Goal: Information Seeking & Learning: Learn about a topic

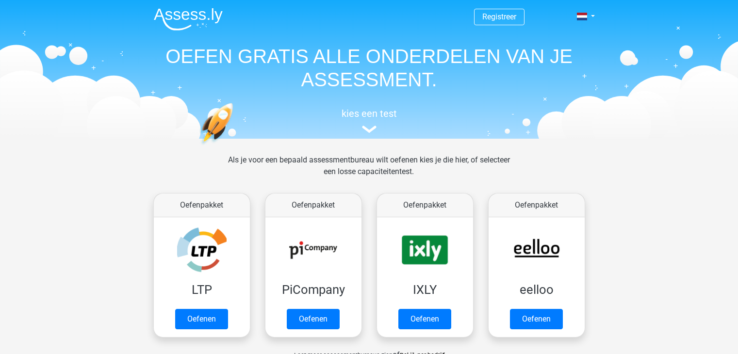
scroll to position [376, 0]
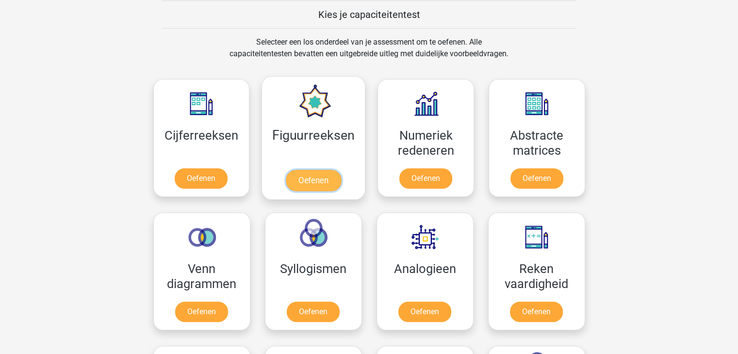
click at [297, 179] on link "Oefenen" at bounding box center [313, 180] width 55 height 21
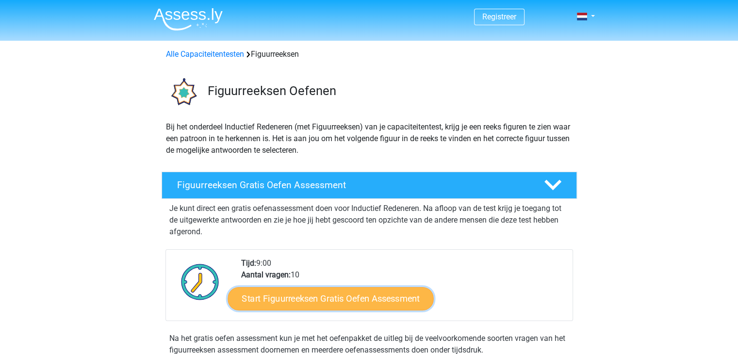
click at [298, 296] on link "Start Figuurreeksen Gratis Oefen Assessment" at bounding box center [331, 298] width 206 height 23
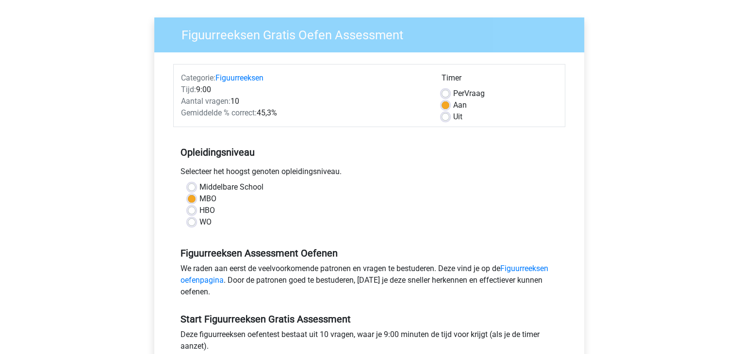
scroll to position [66, 0]
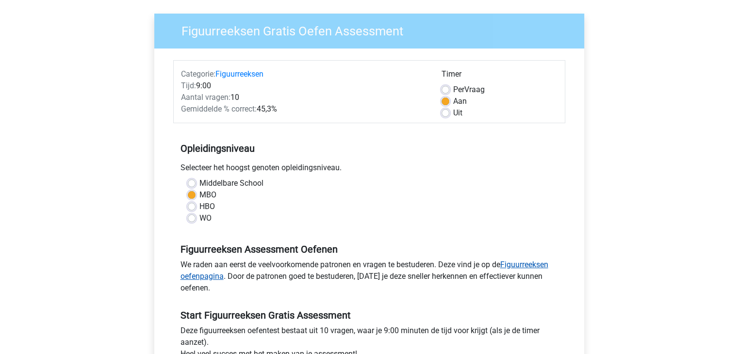
click at [532, 265] on link "Figuurreeksen oefenpagina" at bounding box center [365, 270] width 368 height 21
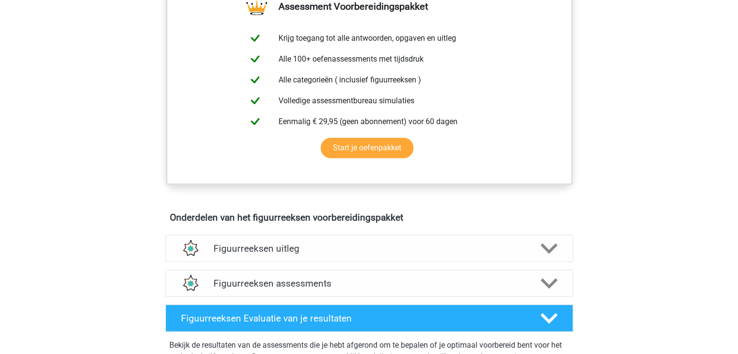
scroll to position [382, 0]
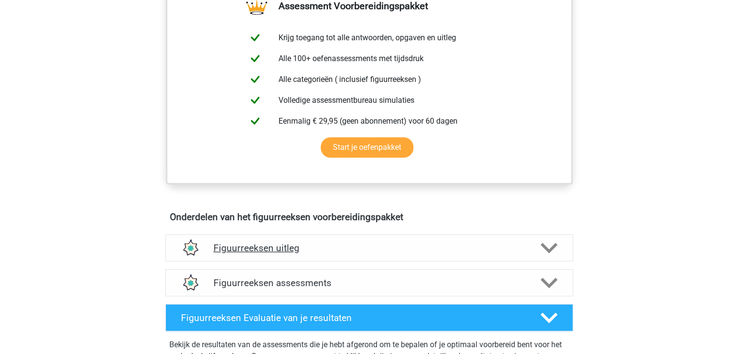
click at [250, 248] on h4 "Figuurreeksen uitleg" at bounding box center [370, 248] width 312 height 11
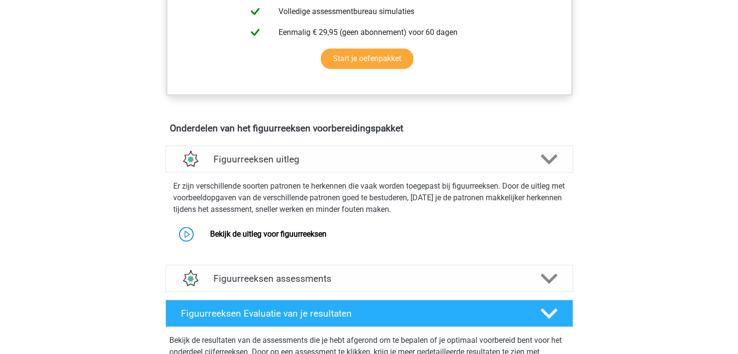
scroll to position [472, 0]
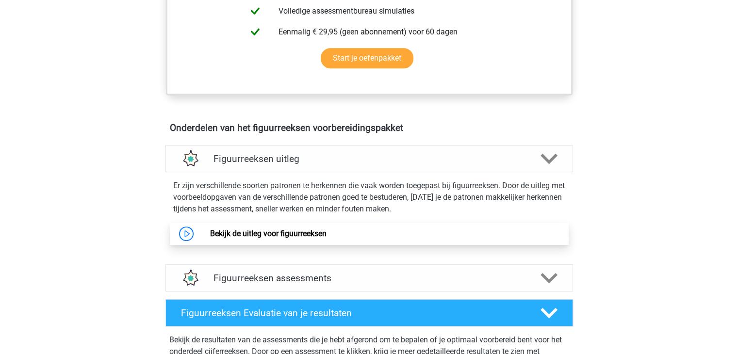
click at [210, 238] on link "Bekijk de uitleg voor figuurreeksen" at bounding box center [268, 233] width 116 height 9
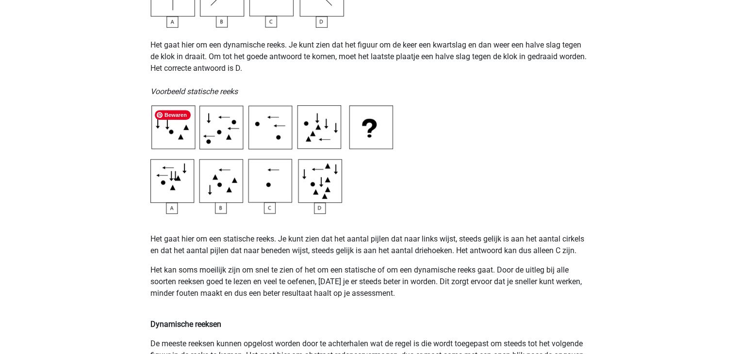
scroll to position [454, 0]
click at [268, 187] on img at bounding box center [271, 159] width 243 height 109
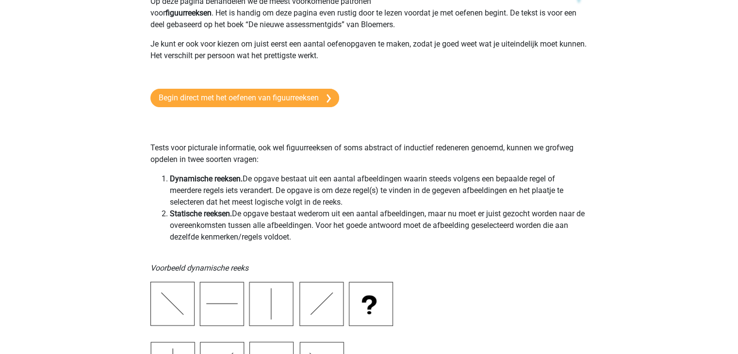
scroll to position [0, 0]
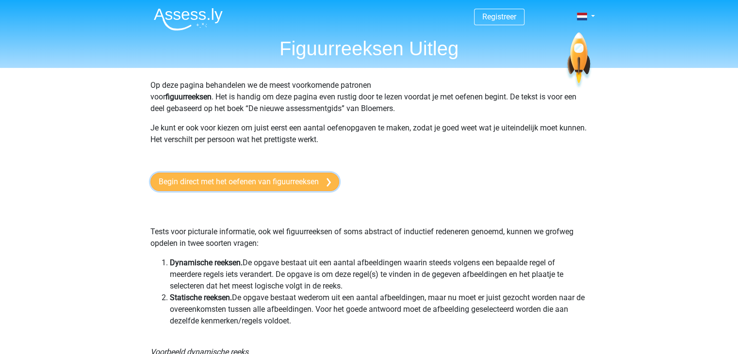
click at [196, 181] on link "Begin direct met het oefenen van figuurreeksen" at bounding box center [244, 182] width 189 height 18
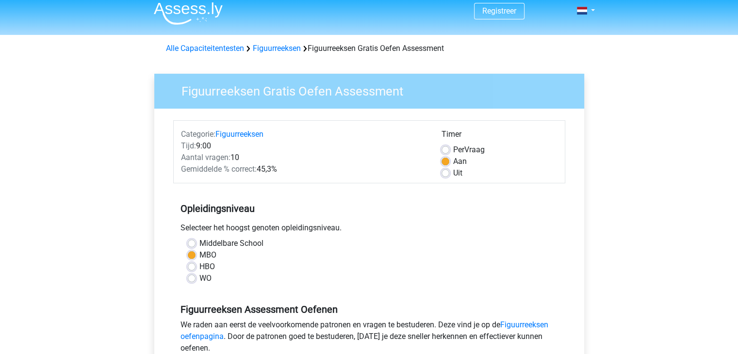
scroll to position [6, 0]
click at [453, 148] on label "Per Vraag" at bounding box center [469, 150] width 32 height 12
click at [445, 148] on input "Per Vraag" at bounding box center [446, 149] width 8 height 10
radio input "true"
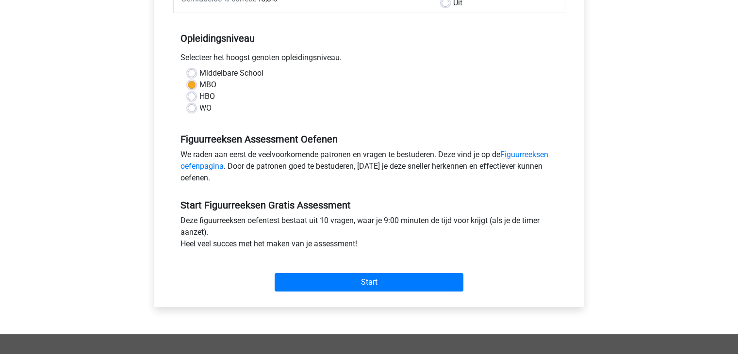
scroll to position [178, 0]
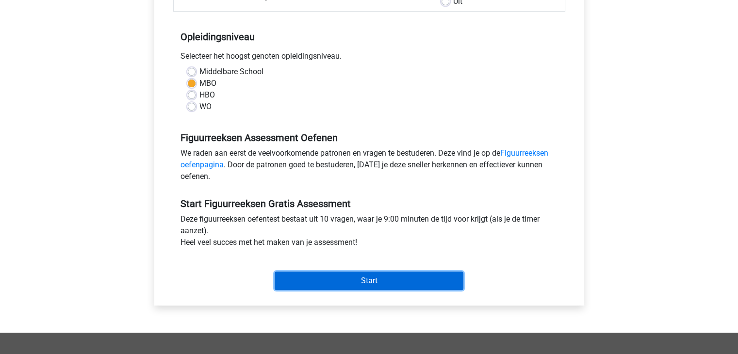
click at [367, 282] on input "Start" at bounding box center [369, 281] width 189 height 18
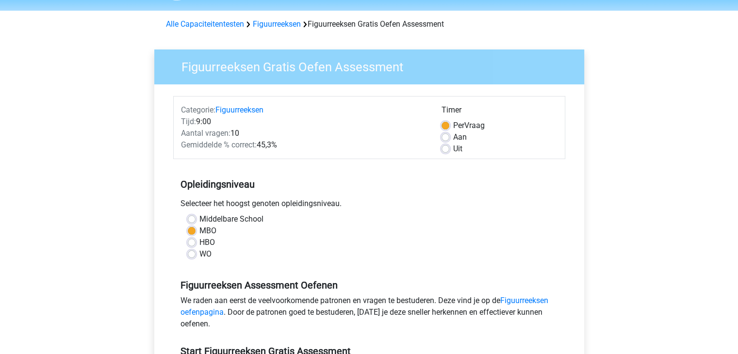
scroll to position [29, 0]
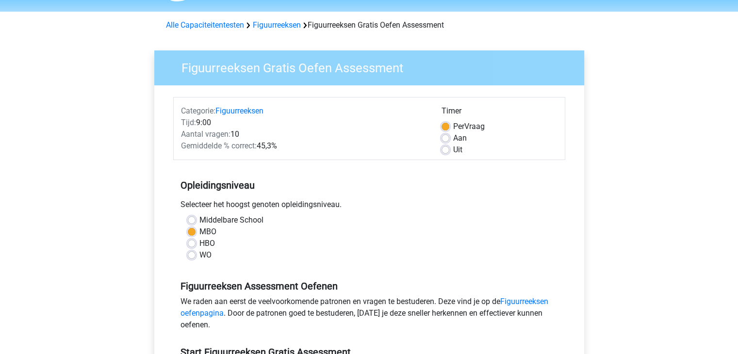
click at [453, 149] on label "Uit" at bounding box center [457, 150] width 9 height 12
click at [445, 149] on input "Uit" at bounding box center [446, 149] width 8 height 10
radio input "true"
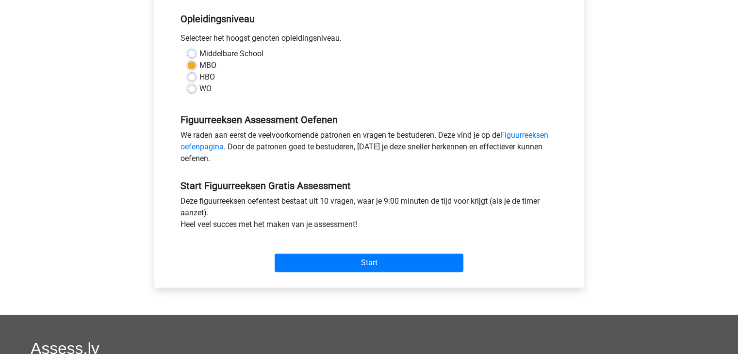
scroll to position [197, 0]
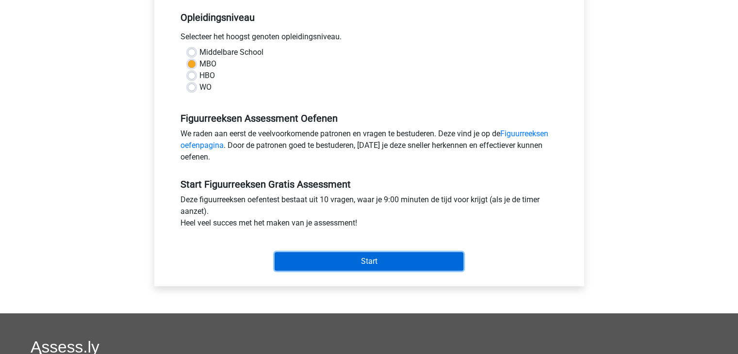
click at [388, 261] on input "Start" at bounding box center [369, 261] width 189 height 18
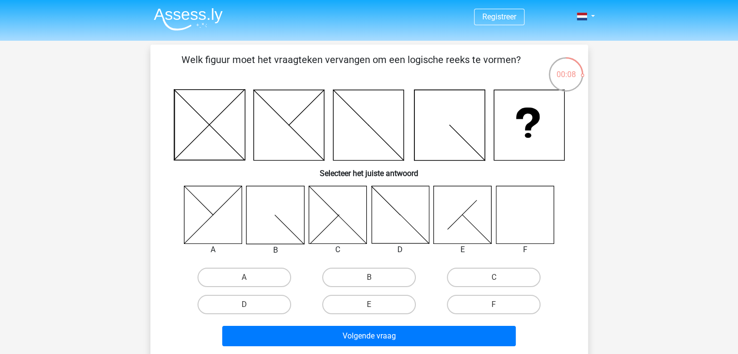
click at [535, 229] on icon at bounding box center [525, 215] width 58 height 58
click at [507, 300] on label "F" at bounding box center [494, 304] width 94 height 19
click at [500, 305] on input "F" at bounding box center [497, 308] width 6 height 6
radio input "true"
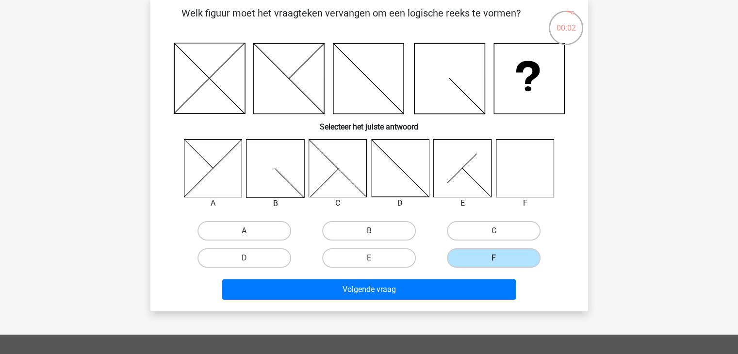
scroll to position [49, 0]
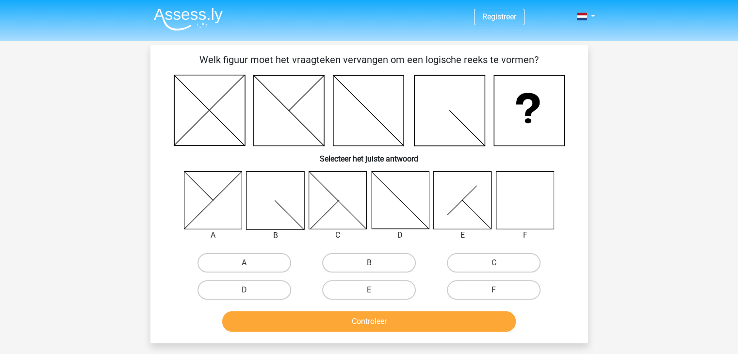
click at [485, 286] on label "F" at bounding box center [494, 290] width 94 height 19
click at [494, 290] on input "F" at bounding box center [497, 293] width 6 height 6
radio input "true"
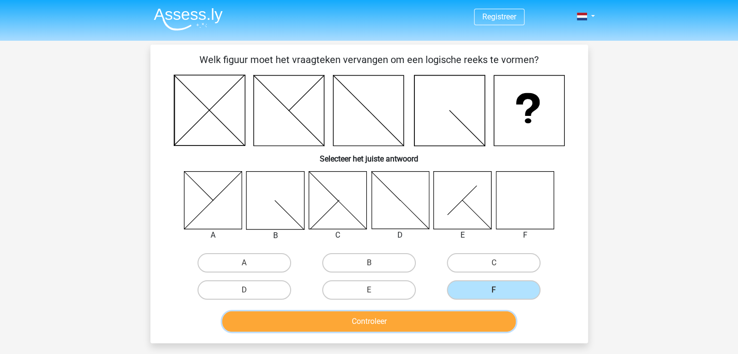
click at [459, 324] on button "Controleer" at bounding box center [369, 322] width 294 height 20
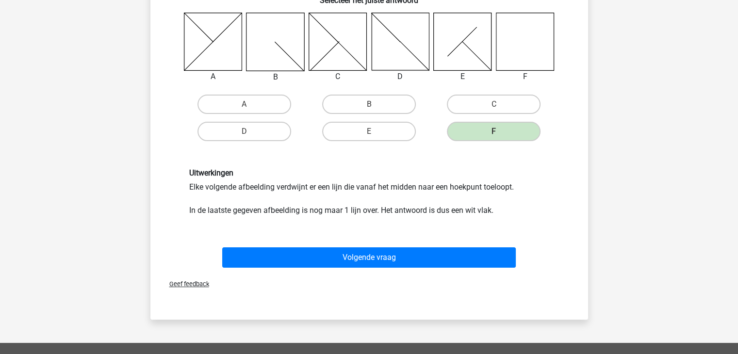
scroll to position [161, 0]
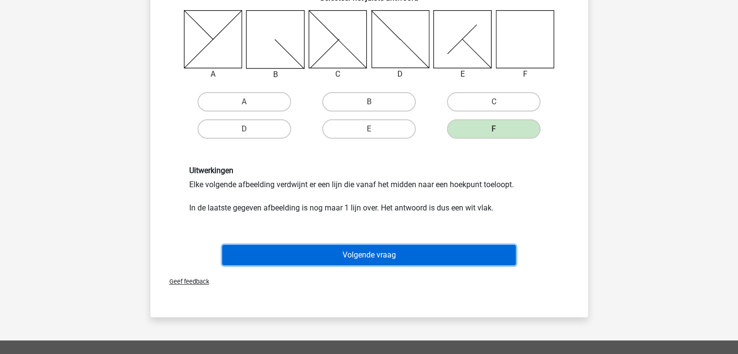
click at [396, 251] on button "Volgende vraag" at bounding box center [369, 255] width 294 height 20
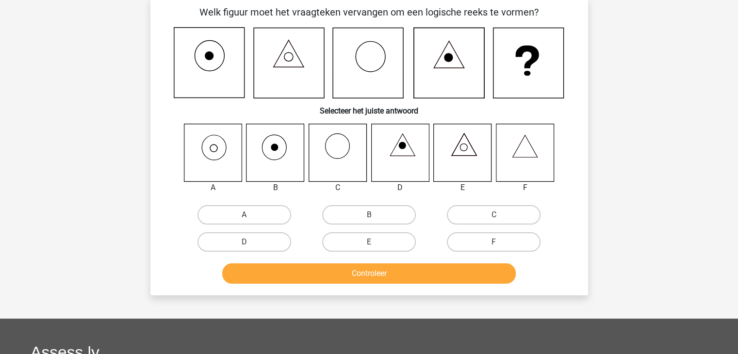
scroll to position [45, 0]
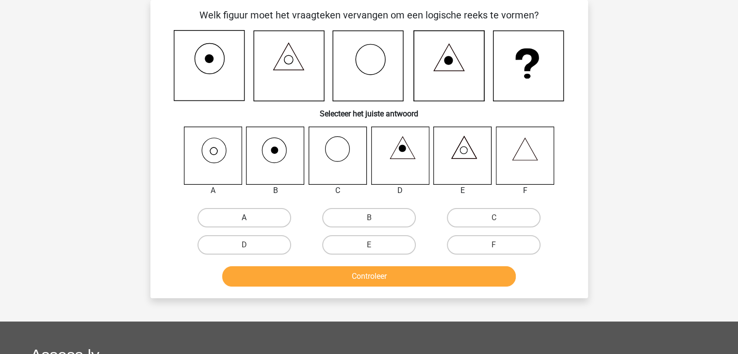
click at [266, 218] on label "A" at bounding box center [245, 217] width 94 height 19
click at [250, 218] on input "A" at bounding box center [247, 221] width 6 height 6
radio input "true"
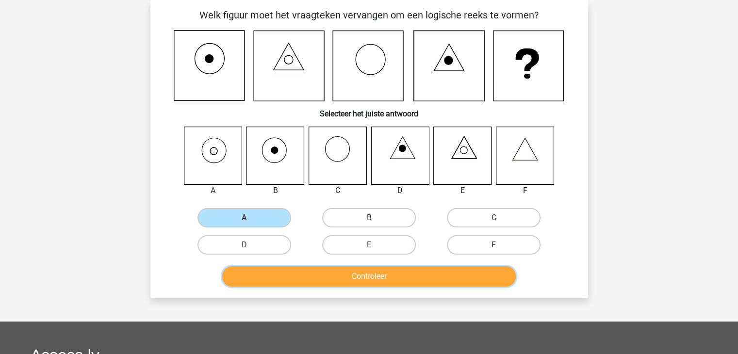
click at [351, 275] on button "Controleer" at bounding box center [369, 276] width 294 height 20
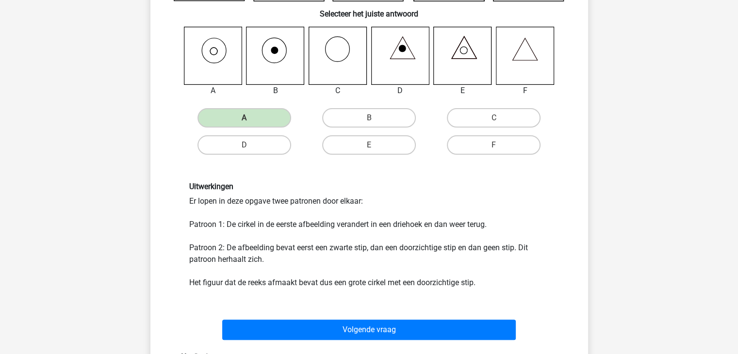
scroll to position [145, 0]
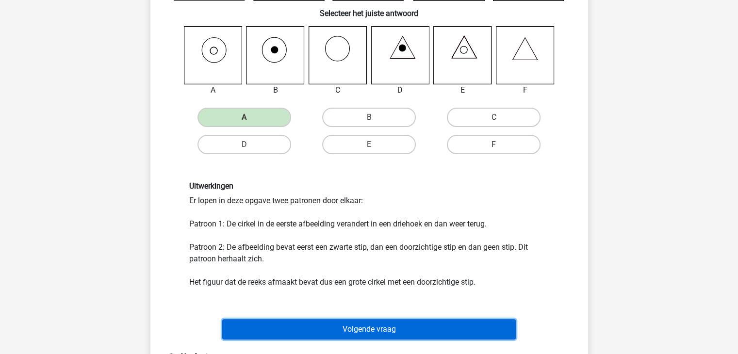
click at [342, 334] on button "Volgende vraag" at bounding box center [369, 329] width 294 height 20
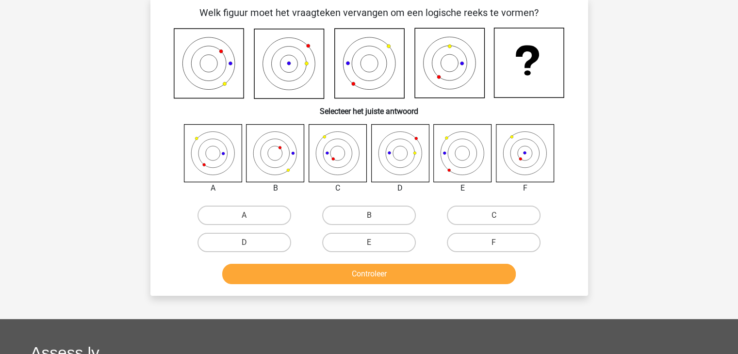
scroll to position [45, 0]
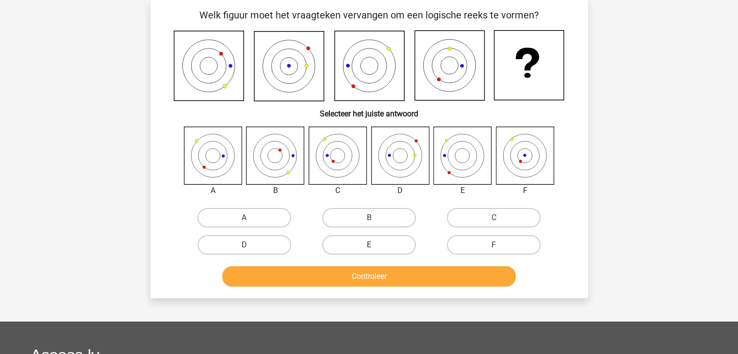
click at [350, 240] on label "E" at bounding box center [369, 244] width 94 height 19
click at [369, 245] on input "E" at bounding box center [372, 248] width 6 height 6
radio input "true"
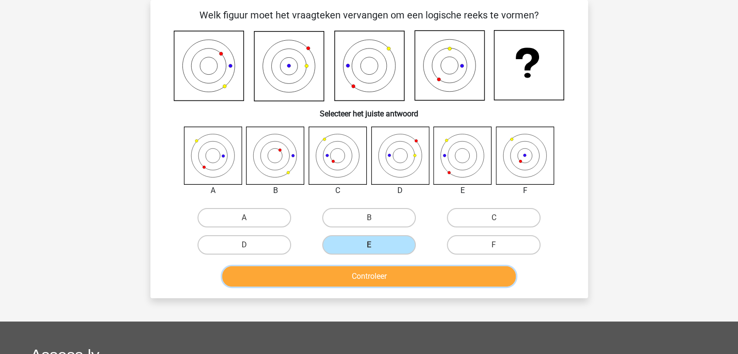
click at [360, 278] on button "Controleer" at bounding box center [369, 276] width 294 height 20
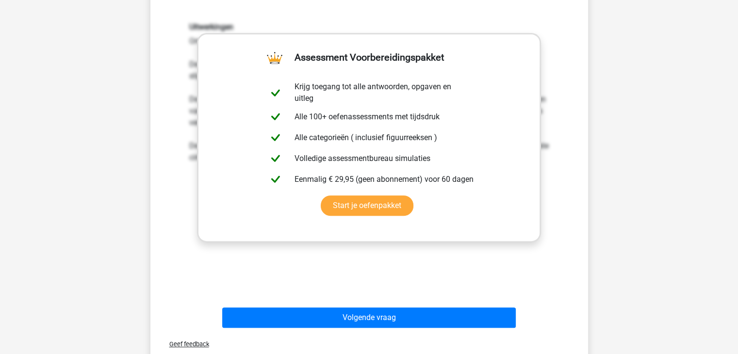
scroll to position [314, 0]
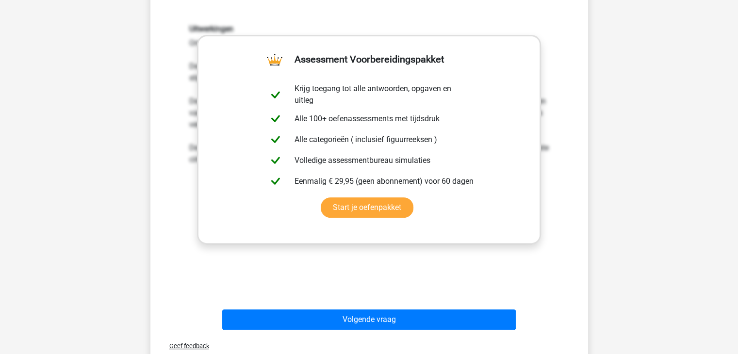
click at [340, 261] on div "Uitwerkingen Om het antwoord te vinden, moet uitgezocht worden welk patroon de …" at bounding box center [369, 151] width 407 height 301
drag, startPoint x: 600, startPoint y: 255, endPoint x: 411, endPoint y: 274, distance: 189.7
click at [411, 274] on div "Registreer Nederlands English" at bounding box center [369, 174] width 738 height 976
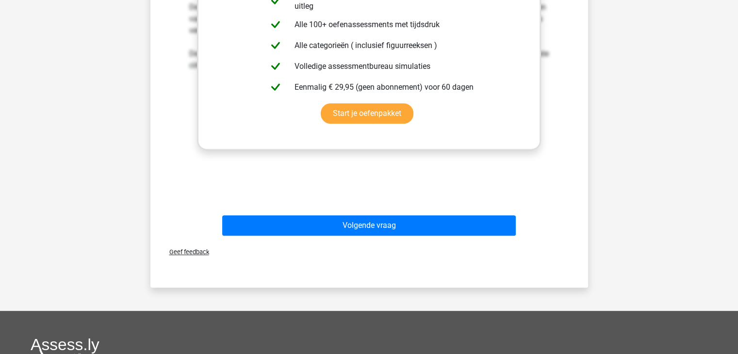
scroll to position [412, 0]
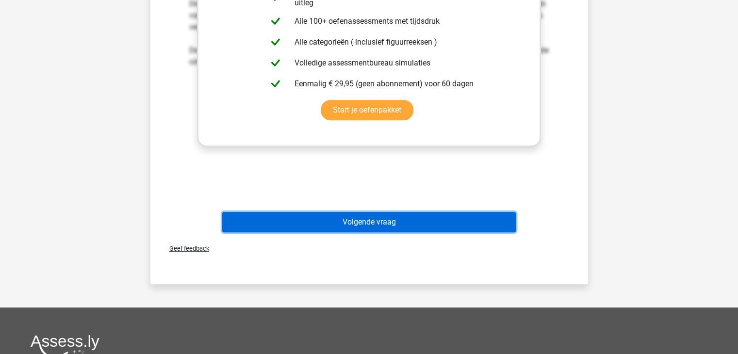
click at [334, 220] on button "Volgende vraag" at bounding box center [369, 222] width 294 height 20
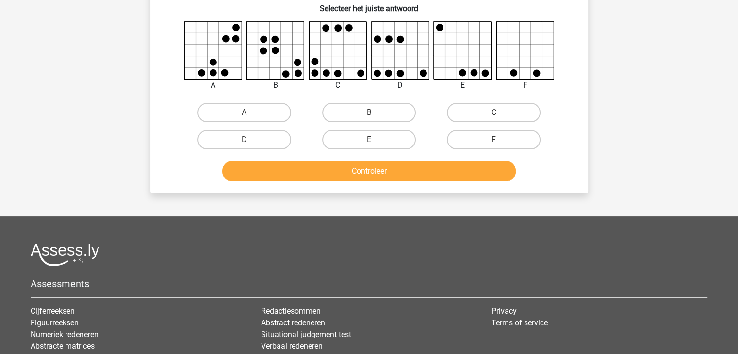
scroll to position [256, 0]
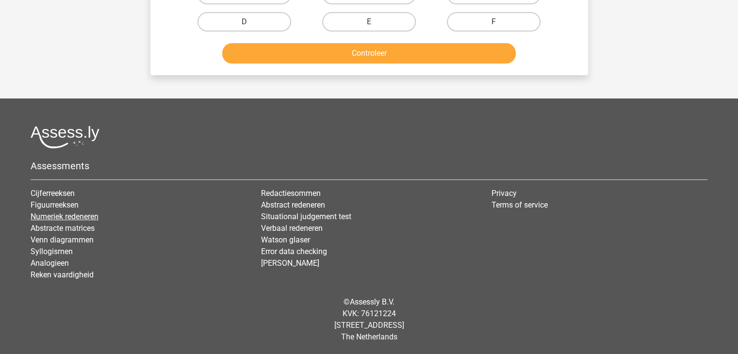
click at [62, 215] on link "Numeriek redeneren" at bounding box center [65, 216] width 68 height 9
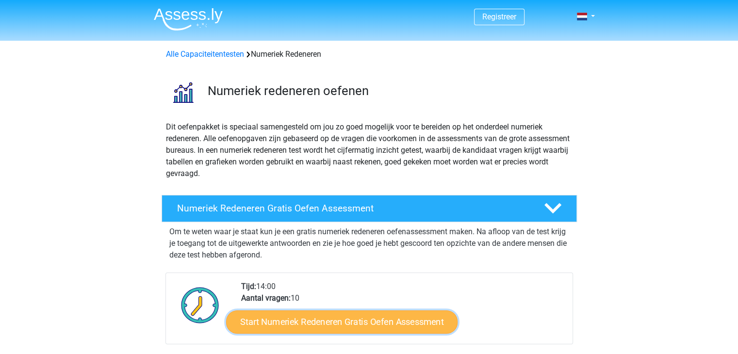
click at [285, 325] on link "Start Numeriek Redeneren Gratis Oefen Assessment" at bounding box center [342, 321] width 232 height 23
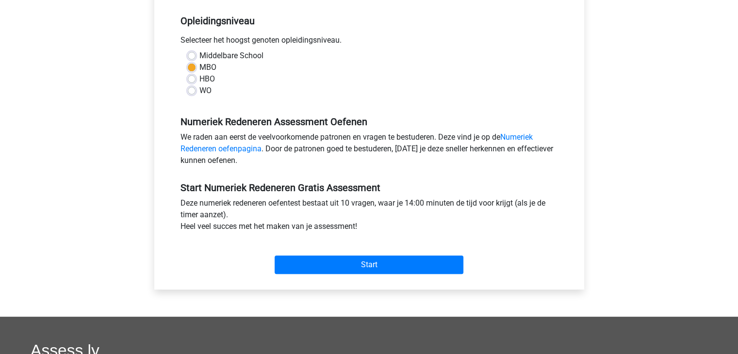
scroll to position [194, 0]
click at [210, 150] on link "Numeriek Redeneren oefenpagina" at bounding box center [357, 142] width 352 height 21
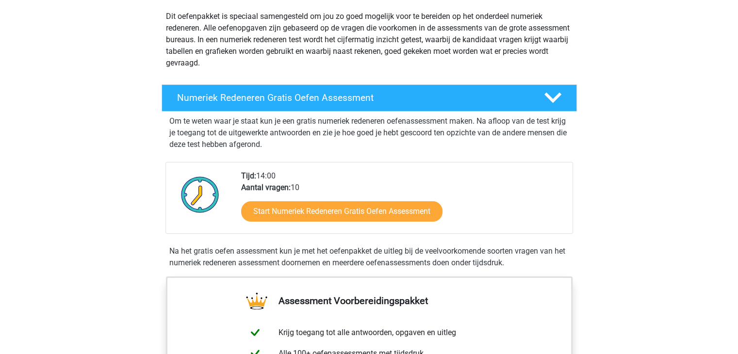
scroll to position [128, 0]
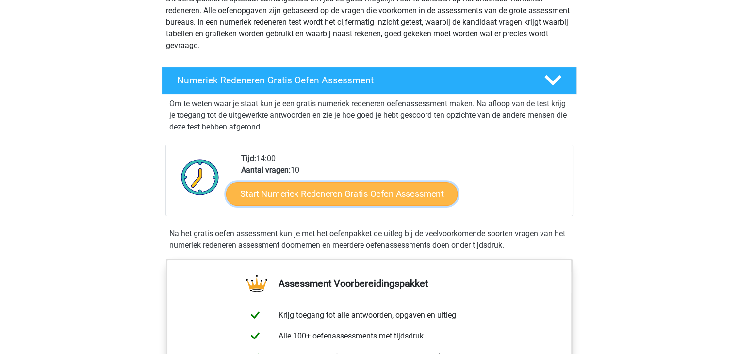
click at [322, 192] on link "Start Numeriek Redeneren Gratis Oefen Assessment" at bounding box center [342, 193] width 232 height 23
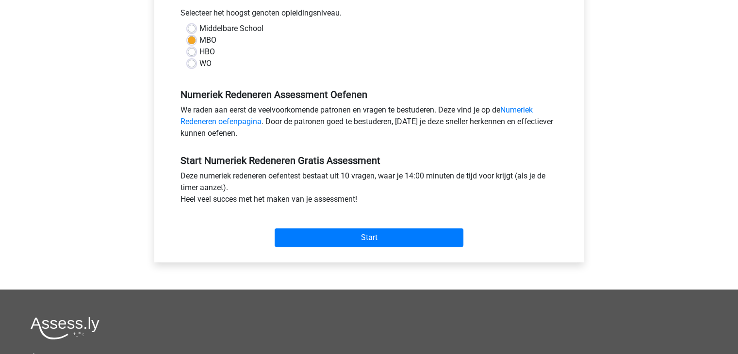
scroll to position [223, 0]
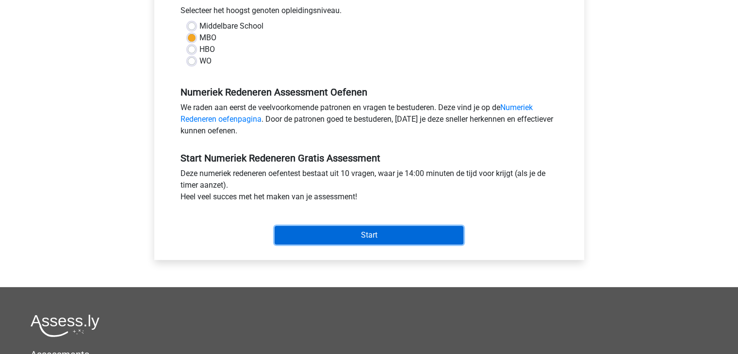
click at [365, 234] on input "Start" at bounding box center [369, 235] width 189 height 18
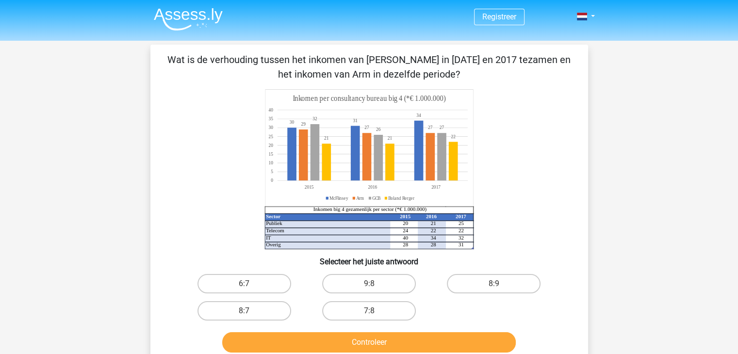
click at [210, 157] on icon "Sector 2015 2016 2017 Publiek 20 21 25 Telecom 24 22 22 IT 40 34 32 Overig 28 2…" at bounding box center [369, 169] width 391 height 160
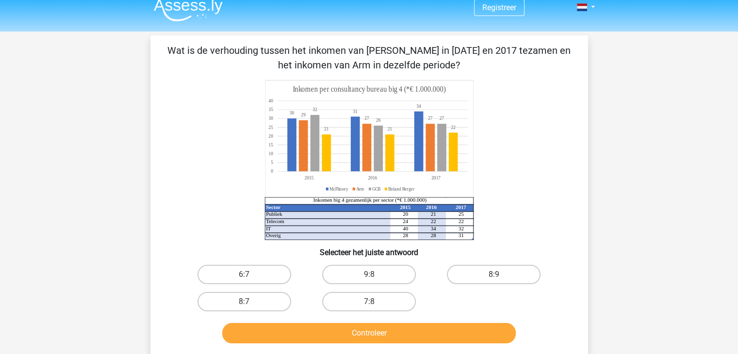
scroll to position [10, 0]
click at [258, 299] on label "8:7" at bounding box center [245, 301] width 94 height 19
click at [250, 301] on input "8:7" at bounding box center [247, 304] width 6 height 6
radio input "true"
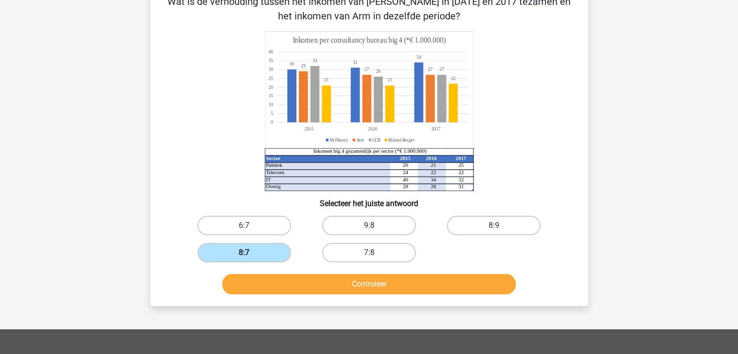
scroll to position [61, 0]
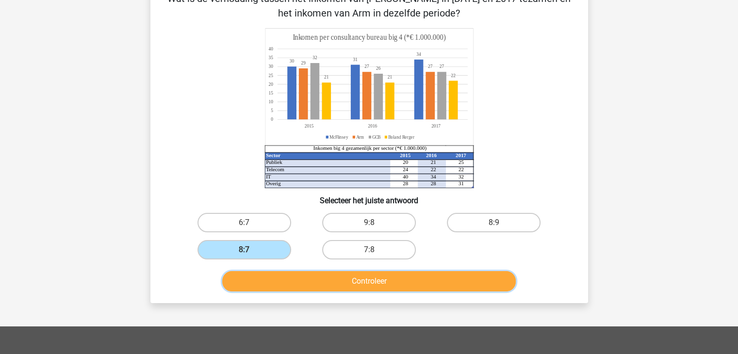
click at [322, 286] on button "Controleer" at bounding box center [369, 281] width 294 height 20
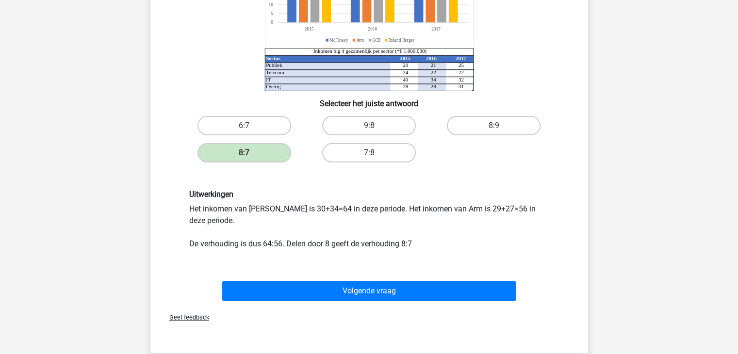
scroll to position [161, 0]
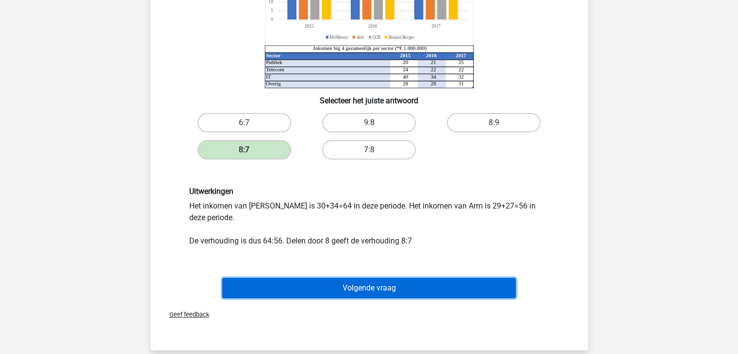
click at [352, 296] on button "Volgende vraag" at bounding box center [369, 288] width 294 height 20
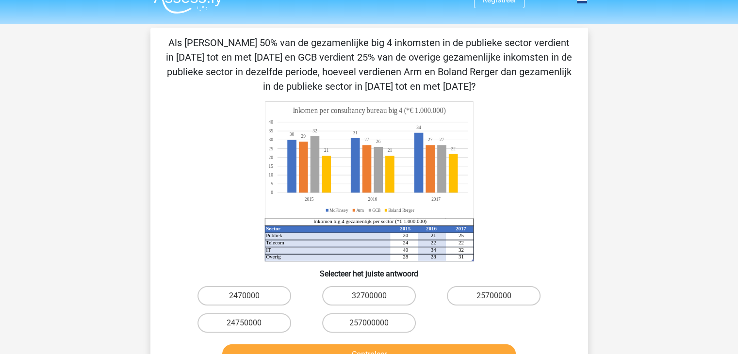
scroll to position [16, 0]
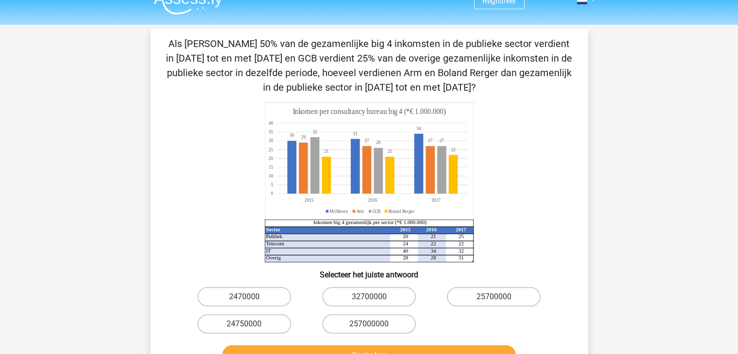
click at [222, 346] on button "Controleer" at bounding box center [369, 356] width 294 height 20
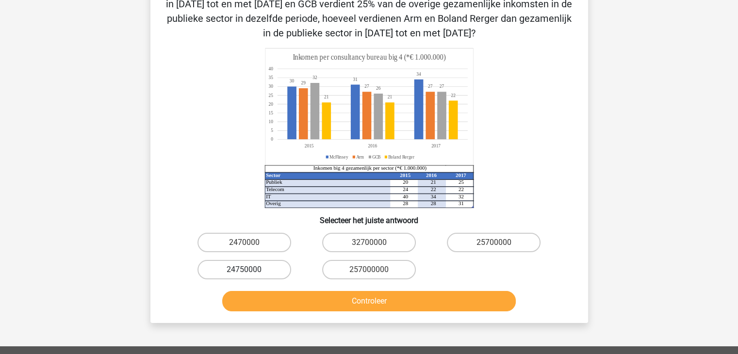
click at [243, 273] on label "24750000" at bounding box center [245, 269] width 94 height 19
click at [244, 273] on input "24750000" at bounding box center [247, 273] width 6 height 6
radio input "true"
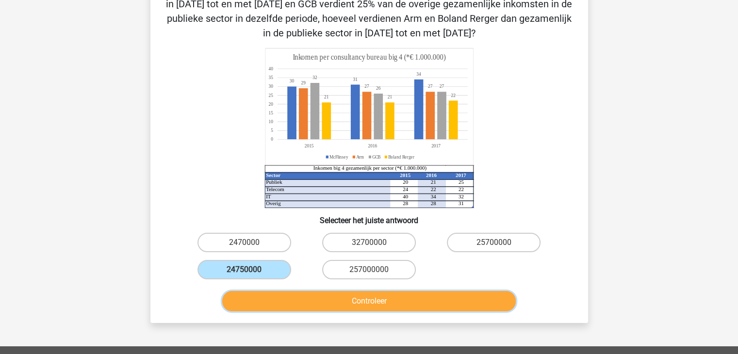
click at [392, 298] on button "Controleer" at bounding box center [369, 301] width 294 height 20
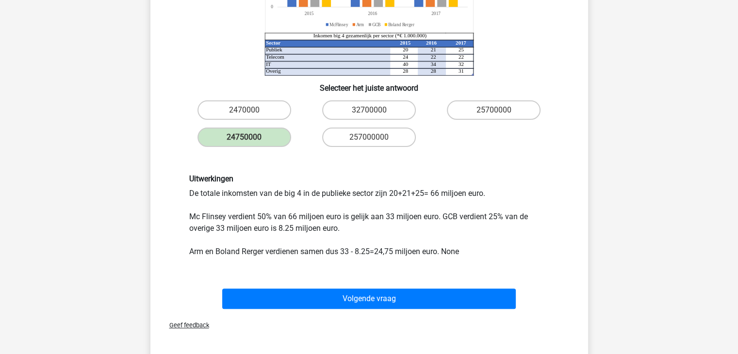
scroll to position [203, 0]
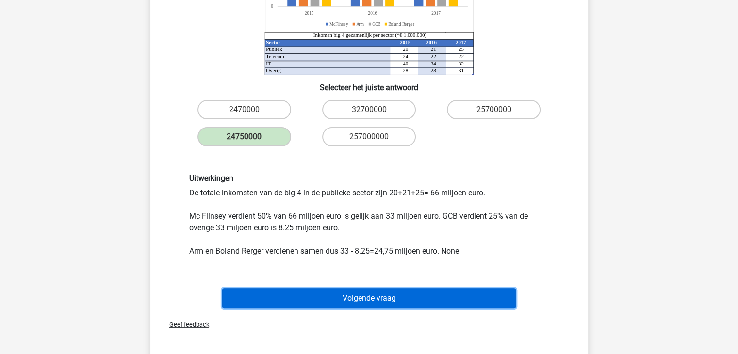
click at [392, 298] on button "Volgende vraag" at bounding box center [369, 298] width 294 height 20
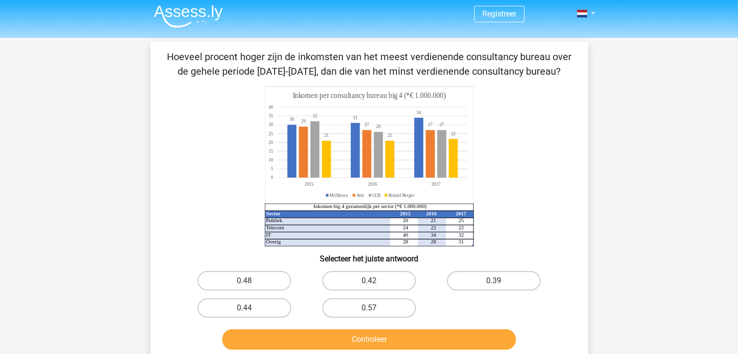
scroll to position [0, 0]
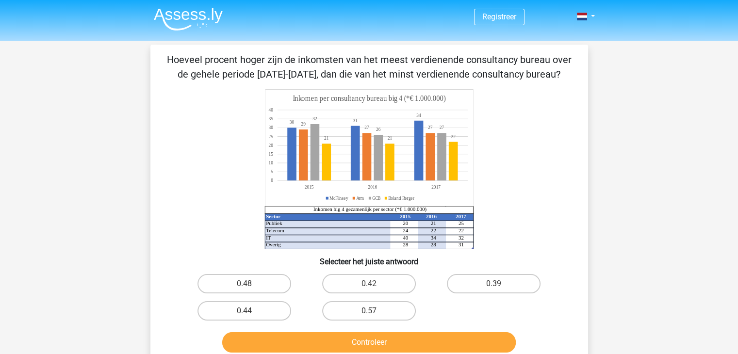
click at [222, 332] on button "Controleer" at bounding box center [369, 342] width 294 height 20
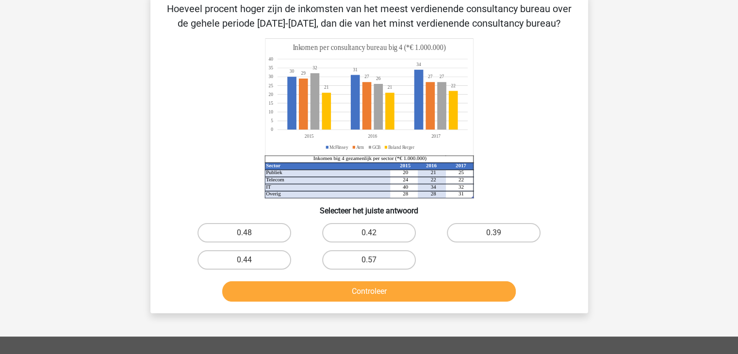
click at [200, 188] on icon "Sector 2015 2016 2017 Publiek 20 21 25 Telecom 24 22 22 IT 40 34 32 Overig 28 2…" at bounding box center [369, 118] width 391 height 160
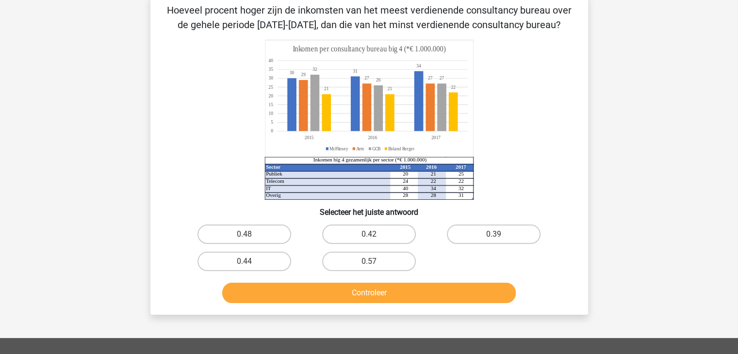
scroll to position [49, 0]
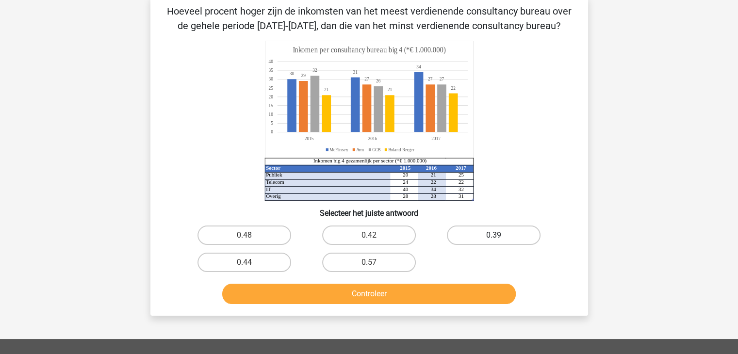
click at [499, 234] on label "0.39" at bounding box center [494, 235] width 94 height 19
click at [499, 235] on input "0.39" at bounding box center [497, 238] width 6 height 6
radio input "true"
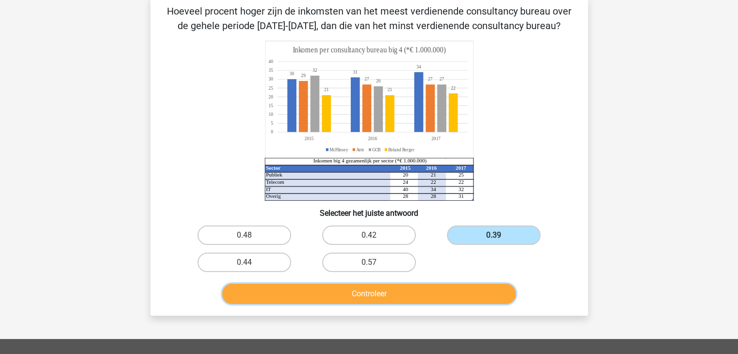
click at [456, 297] on button "Controleer" at bounding box center [369, 294] width 294 height 20
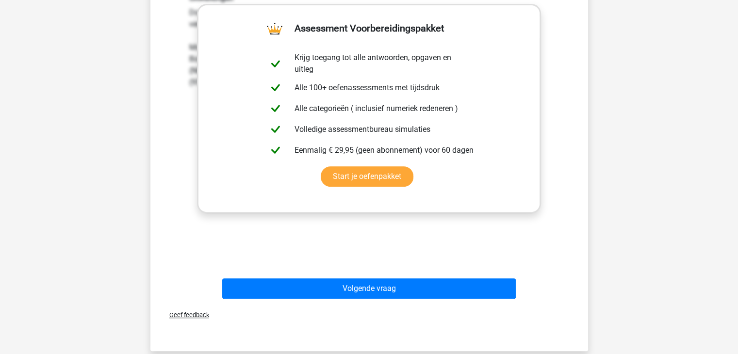
scroll to position [367, 0]
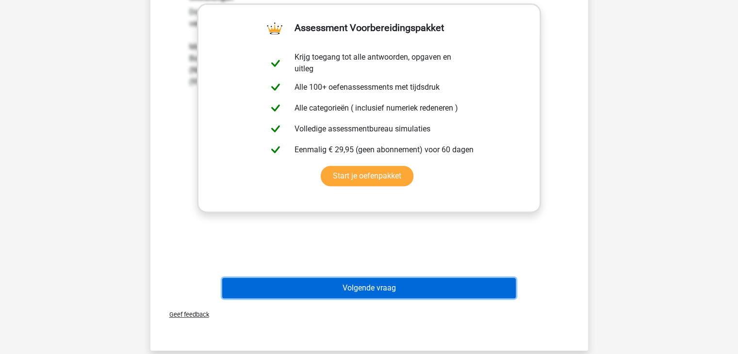
click at [456, 297] on button "Volgende vraag" at bounding box center [369, 288] width 294 height 20
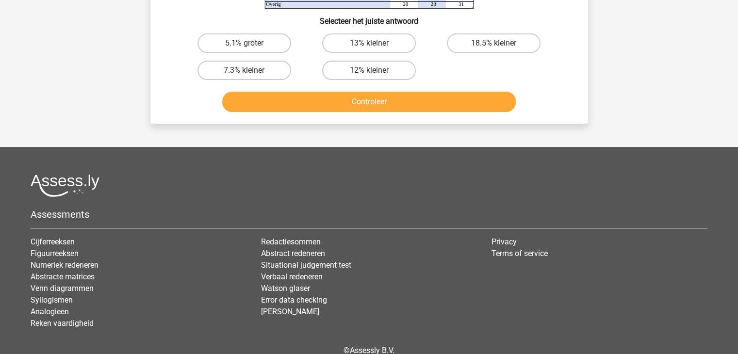
scroll to position [239, 0]
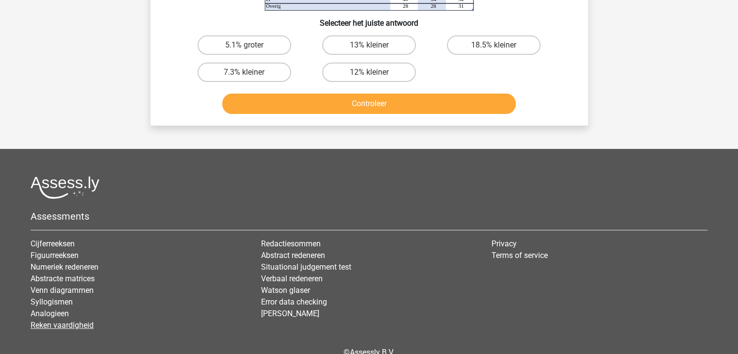
click at [82, 326] on link "Reken vaardigheid" at bounding box center [62, 325] width 63 height 9
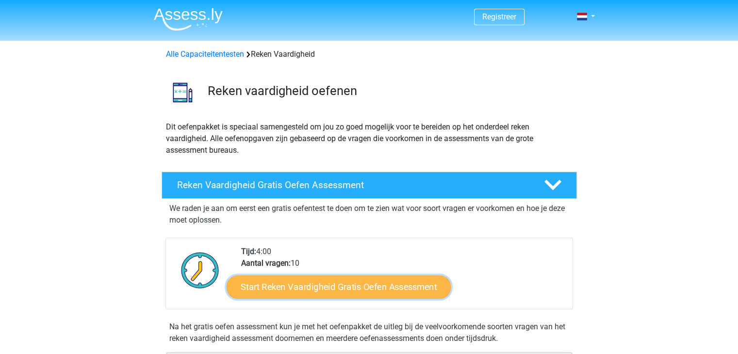
click at [334, 280] on link "Start Reken Vaardigheid Gratis Oefen Assessment" at bounding box center [339, 286] width 224 height 23
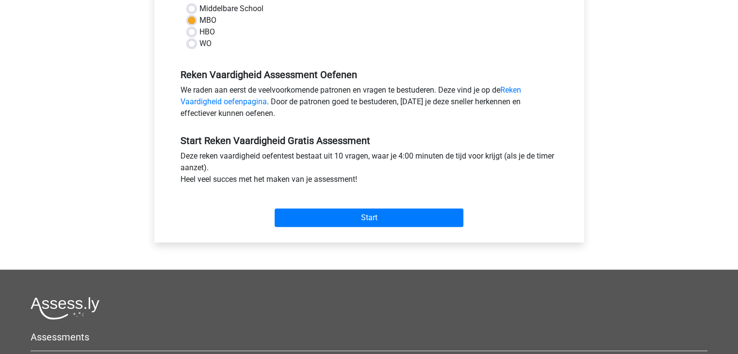
scroll to position [241, 0]
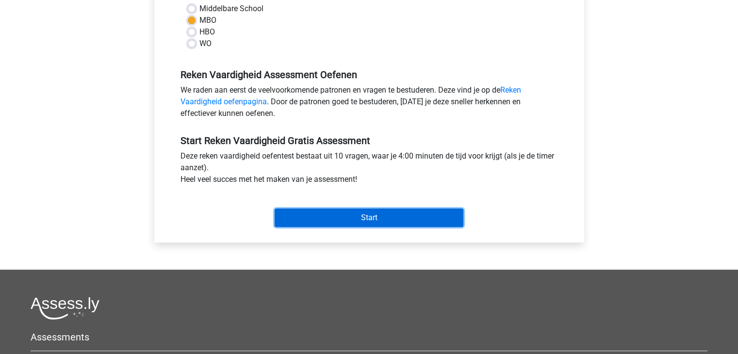
click at [367, 215] on input "Start" at bounding box center [369, 218] width 189 height 18
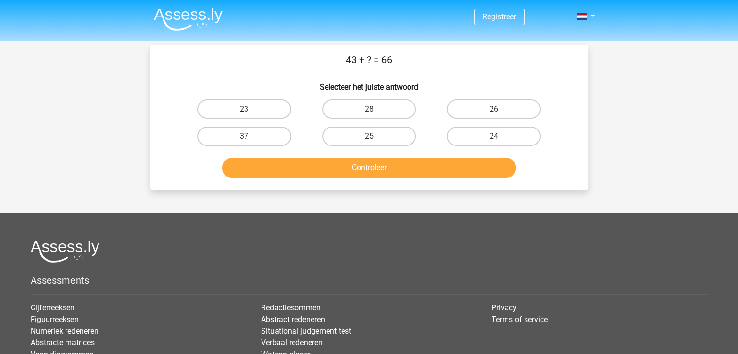
click at [243, 105] on label "23" at bounding box center [245, 108] width 94 height 19
click at [244, 109] on input "23" at bounding box center [247, 112] width 6 height 6
radio input "true"
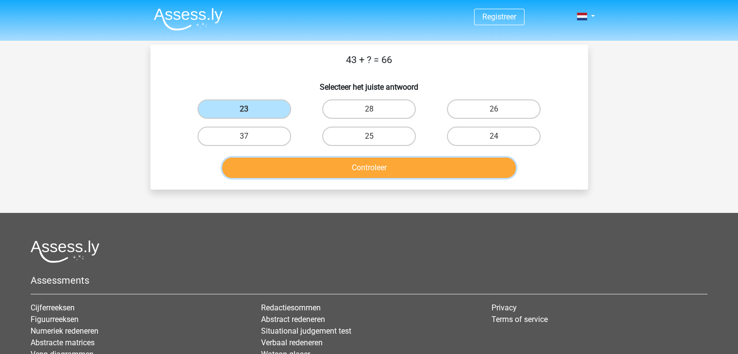
click at [357, 166] on button "Controleer" at bounding box center [369, 168] width 294 height 20
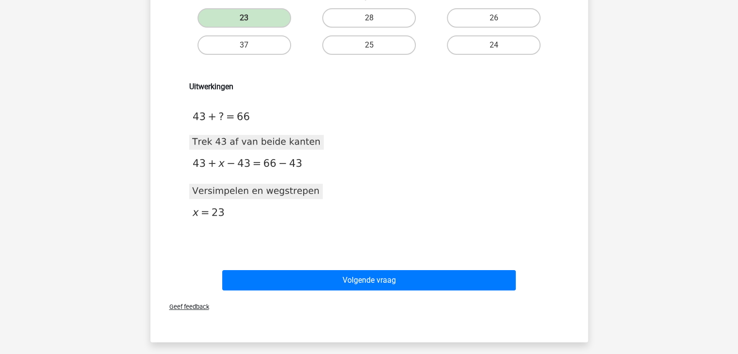
scroll to position [91, 0]
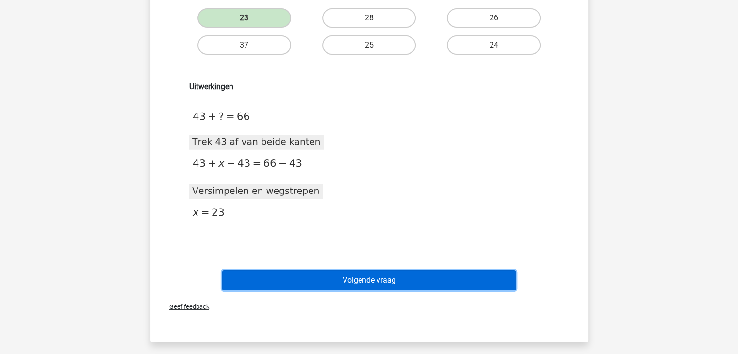
click at [375, 283] on button "Volgende vraag" at bounding box center [369, 280] width 294 height 20
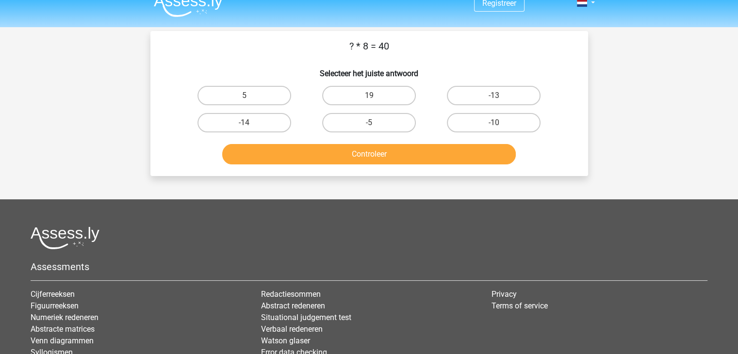
scroll to position [0, 0]
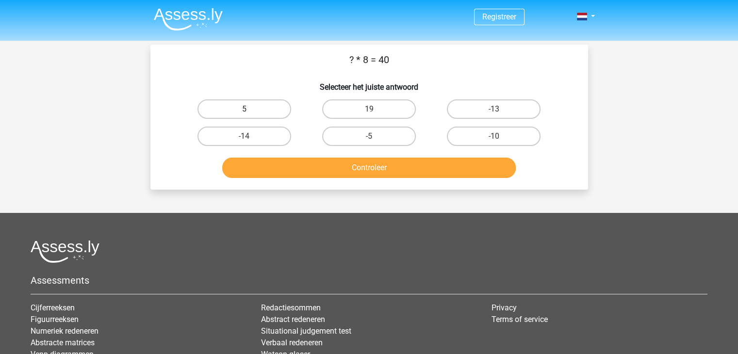
click at [253, 111] on label "5" at bounding box center [245, 108] width 94 height 19
click at [250, 111] on input "5" at bounding box center [247, 112] width 6 height 6
radio input "true"
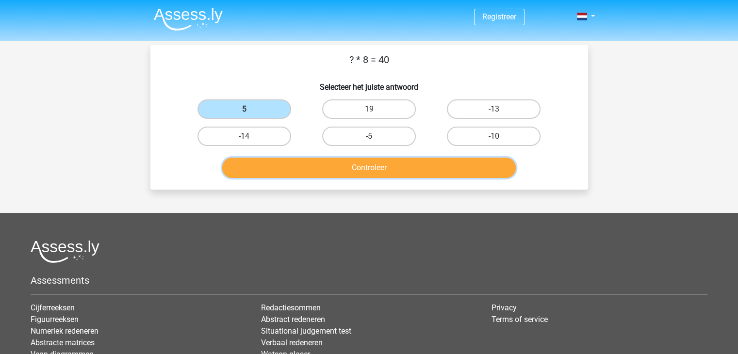
click at [321, 171] on button "Controleer" at bounding box center [369, 168] width 294 height 20
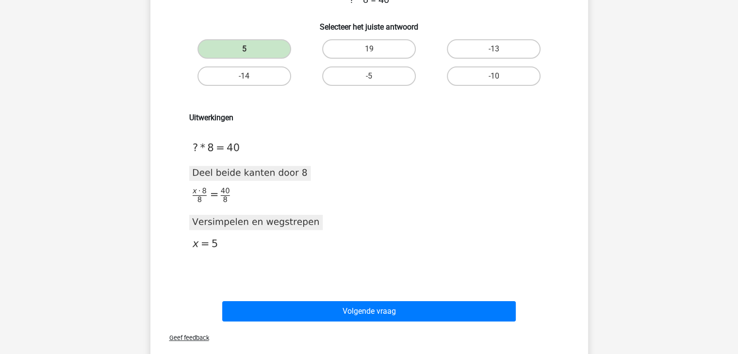
scroll to position [65, 0]
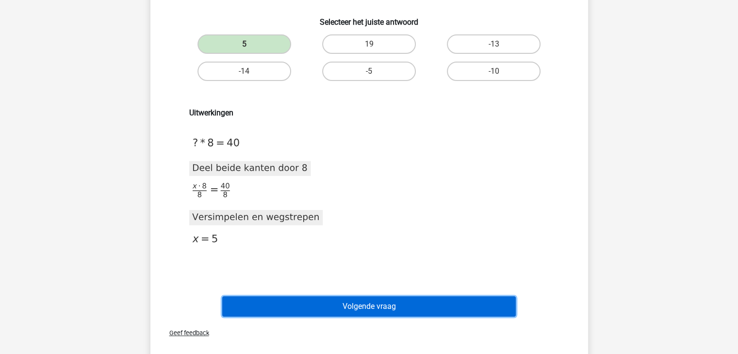
click at [378, 309] on button "Volgende vraag" at bounding box center [369, 307] width 294 height 20
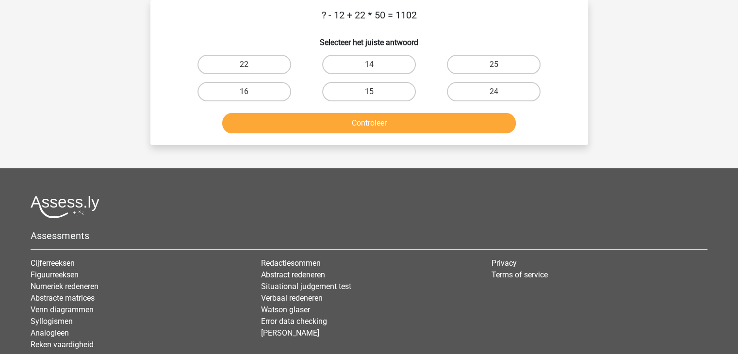
scroll to position [0, 0]
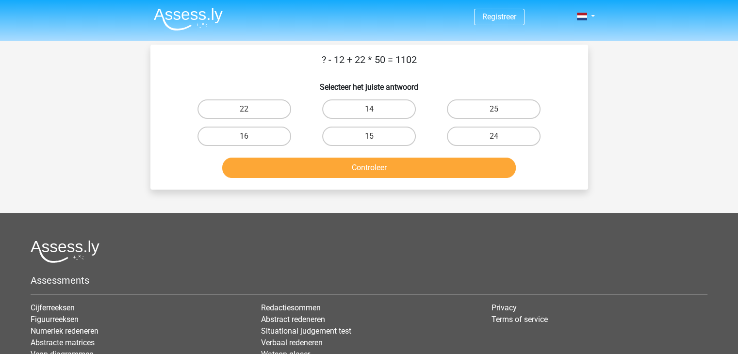
click at [374, 113] on input "14" at bounding box center [372, 112] width 6 height 6
radio input "true"
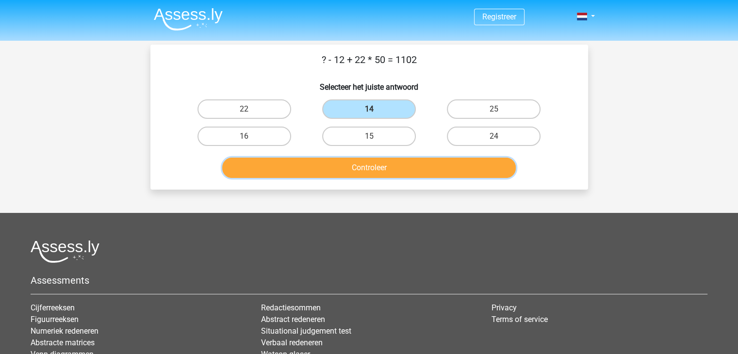
click at [371, 172] on button "Controleer" at bounding box center [369, 168] width 294 height 20
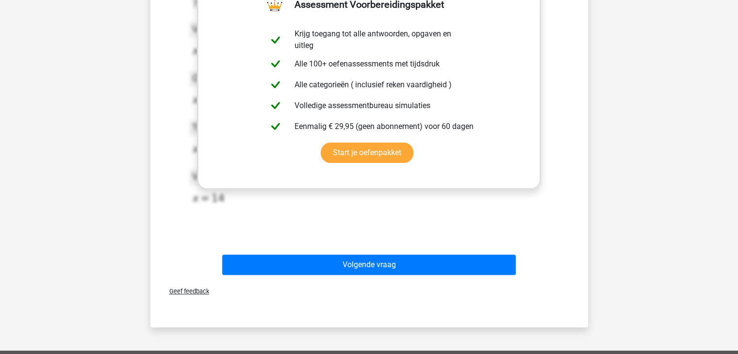
scroll to position [221, 0]
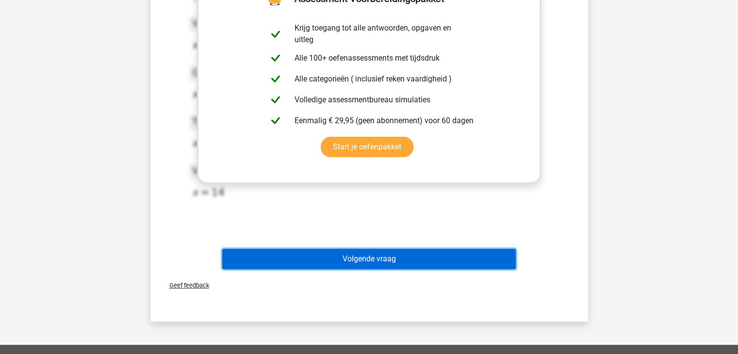
click at [369, 259] on button "Volgende vraag" at bounding box center [369, 259] width 294 height 20
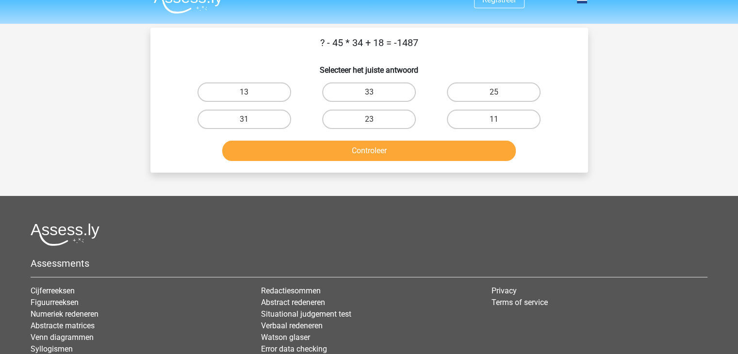
scroll to position [0, 0]
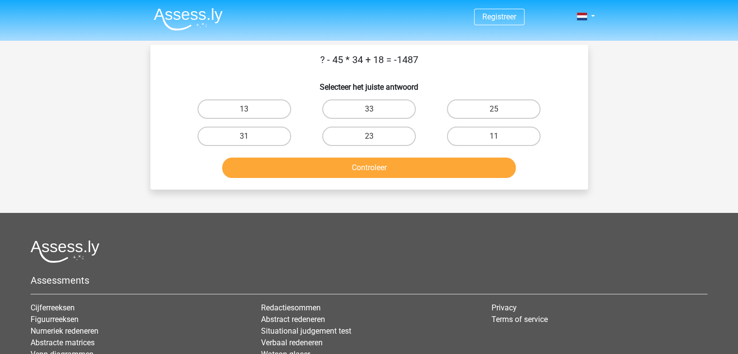
click at [385, 173] on button "Controleer" at bounding box center [369, 168] width 294 height 20
click at [260, 109] on label "13" at bounding box center [245, 108] width 94 height 19
click at [250, 109] on input "13" at bounding box center [247, 112] width 6 height 6
radio input "true"
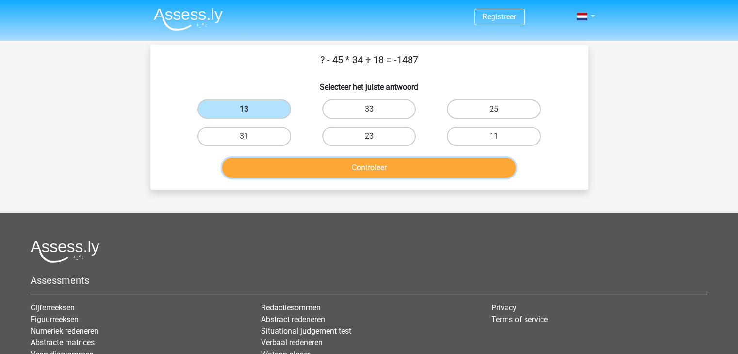
click at [366, 172] on button "Controleer" at bounding box center [369, 168] width 294 height 20
click at [420, 168] on button "Controleer" at bounding box center [369, 168] width 294 height 20
click at [482, 136] on label "11" at bounding box center [494, 136] width 94 height 19
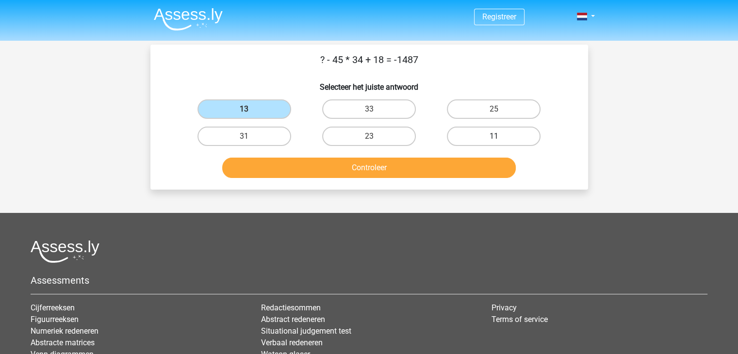
click at [494, 136] on input "11" at bounding box center [497, 139] width 6 height 6
radio input "true"
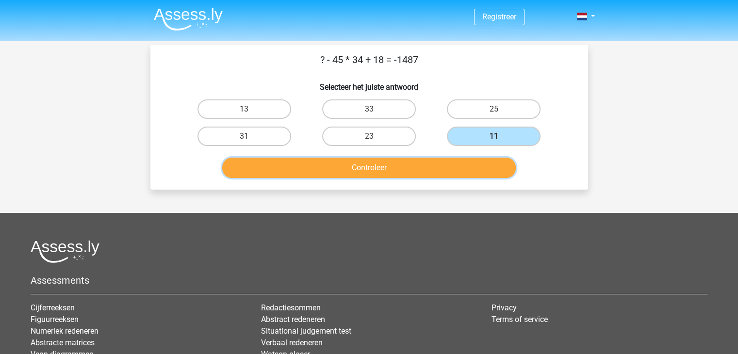
click at [452, 164] on button "Controleer" at bounding box center [369, 168] width 294 height 20
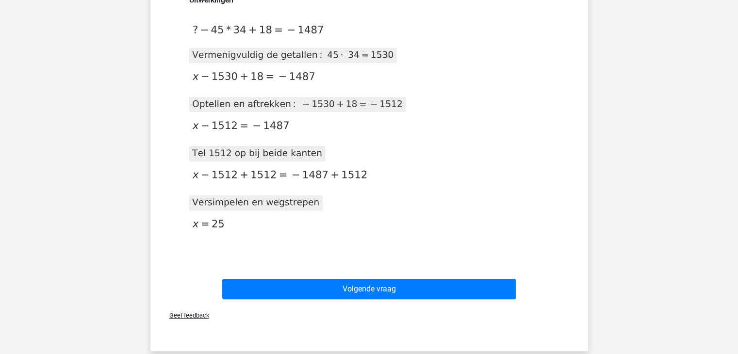
scroll to position [182, 0]
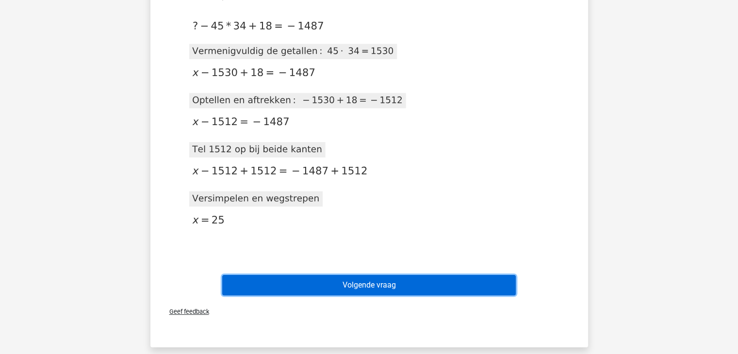
click at [369, 293] on button "Volgende vraag" at bounding box center [369, 285] width 294 height 20
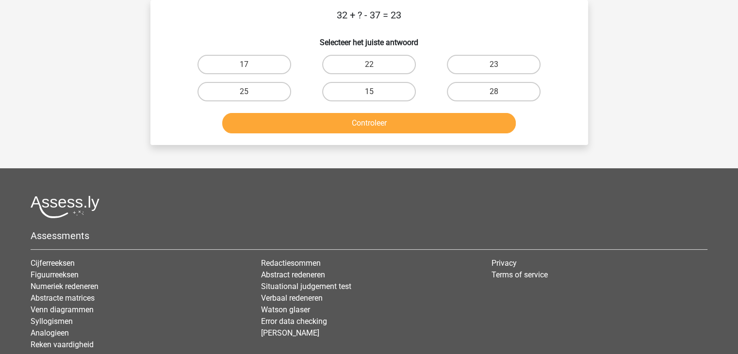
scroll to position [0, 0]
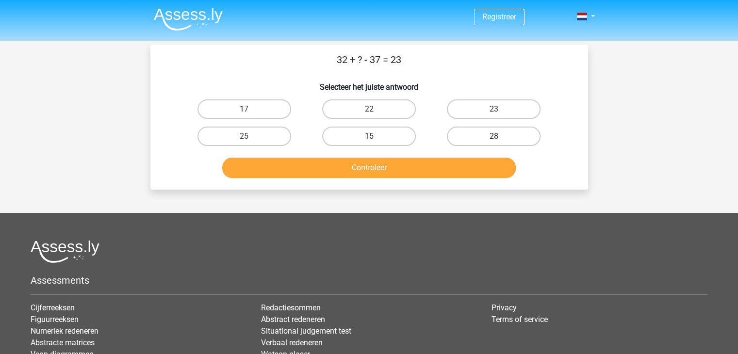
click at [464, 134] on label "28" at bounding box center [494, 136] width 94 height 19
click at [494, 136] on input "28" at bounding box center [497, 139] width 6 height 6
radio input "true"
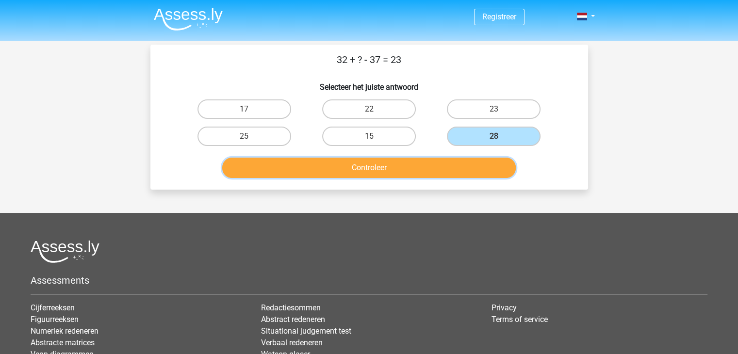
click at [464, 172] on button "Controleer" at bounding box center [369, 168] width 294 height 20
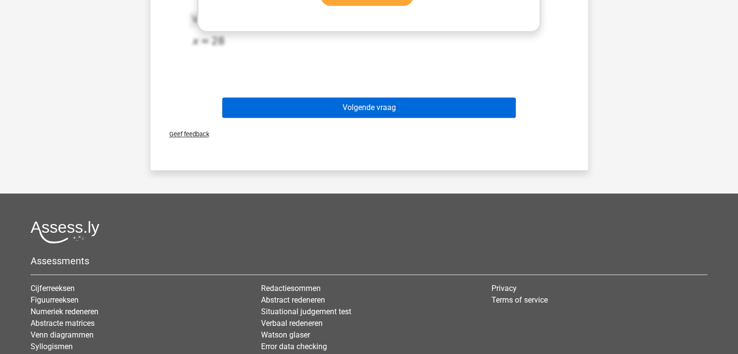
scroll to position [373, 0]
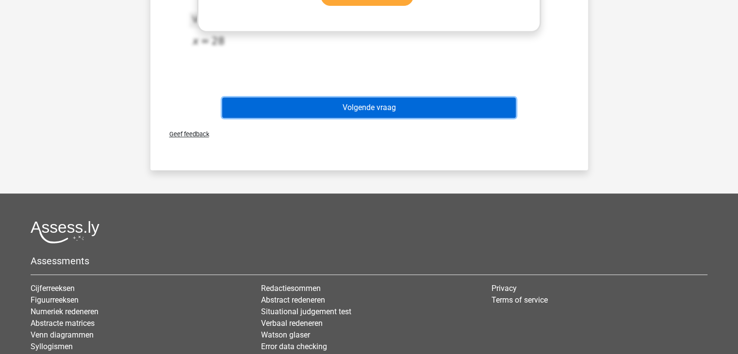
click at [418, 106] on button "Volgende vraag" at bounding box center [369, 108] width 294 height 20
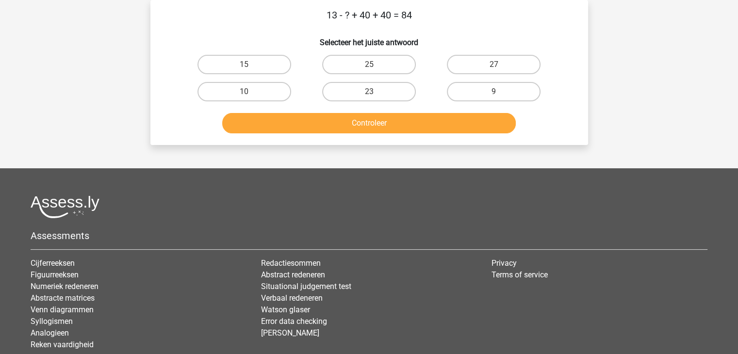
scroll to position [0, 0]
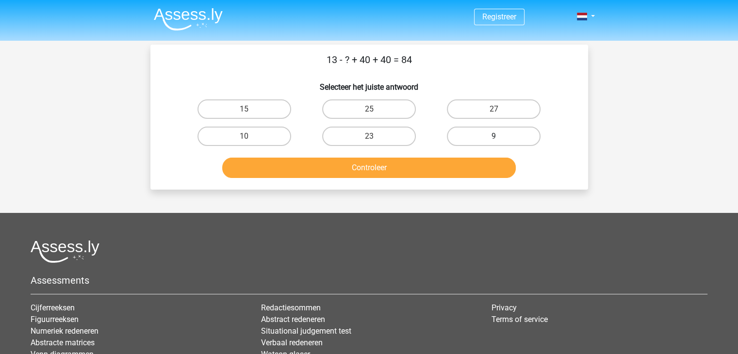
click at [480, 136] on label "9" at bounding box center [494, 136] width 94 height 19
click at [494, 136] on input "9" at bounding box center [497, 139] width 6 height 6
radio input "true"
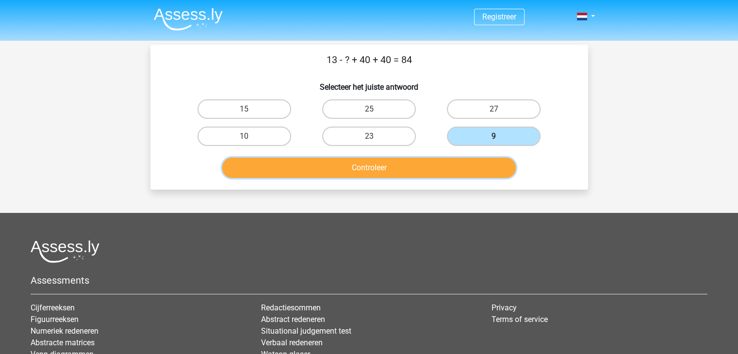
click at [467, 160] on button "Controleer" at bounding box center [369, 168] width 294 height 20
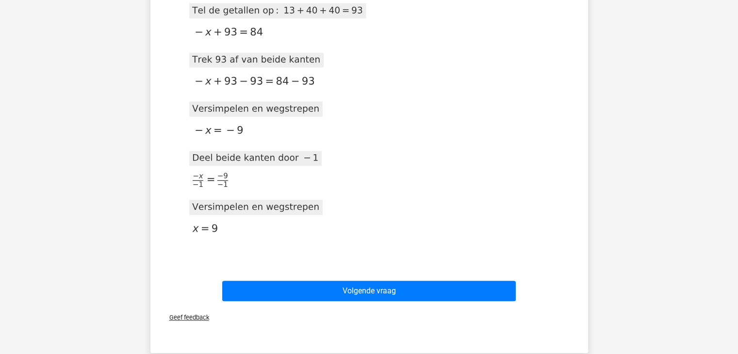
scroll to position [273, 0]
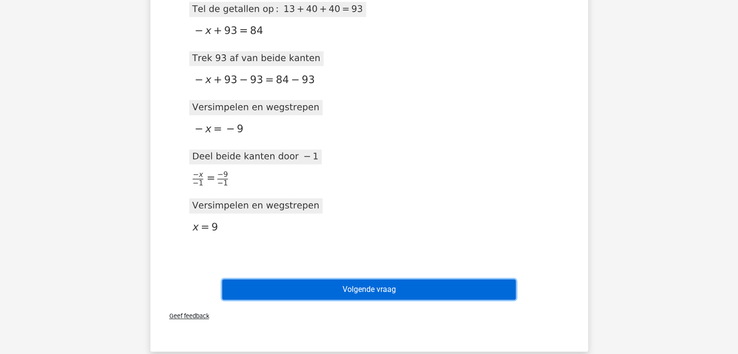
click at [413, 282] on button "Volgende vraag" at bounding box center [369, 290] width 294 height 20
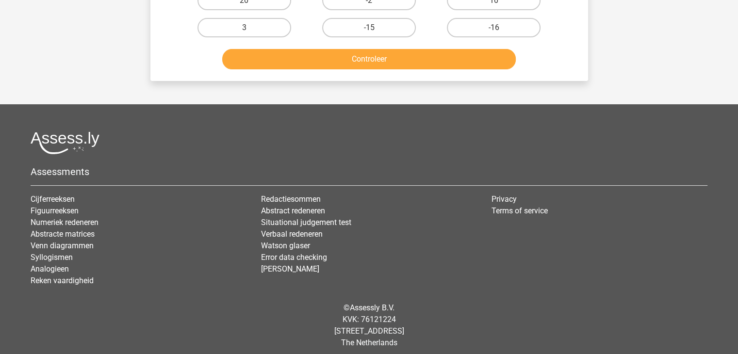
scroll to position [45, 0]
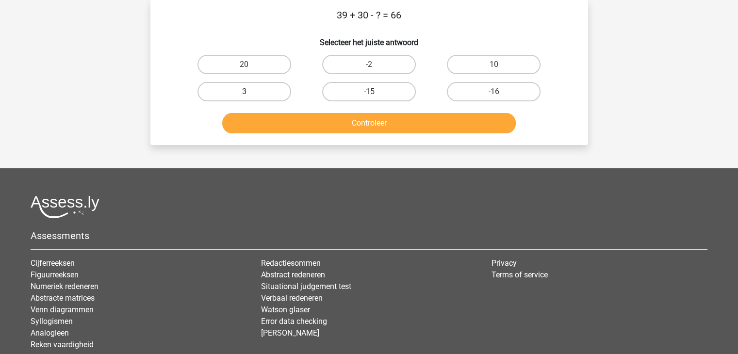
click at [228, 87] on label "3" at bounding box center [245, 91] width 94 height 19
click at [244, 92] on input "3" at bounding box center [247, 95] width 6 height 6
radio input "true"
click at [332, 135] on div "Controleer" at bounding box center [369, 125] width 375 height 24
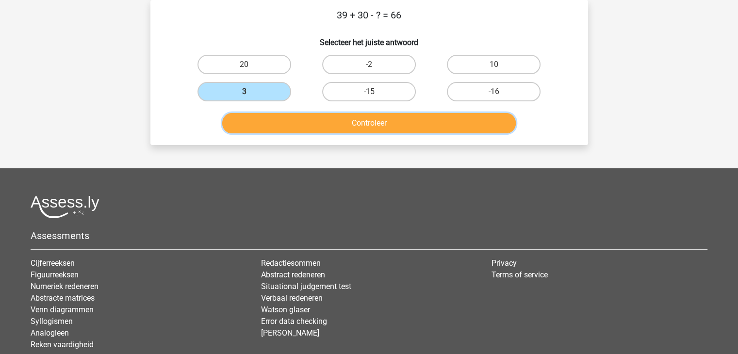
click at [332, 131] on button "Controleer" at bounding box center [369, 123] width 294 height 20
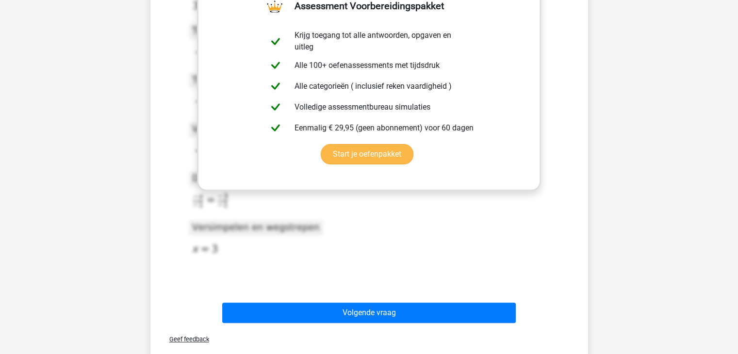
scroll to position [215, 0]
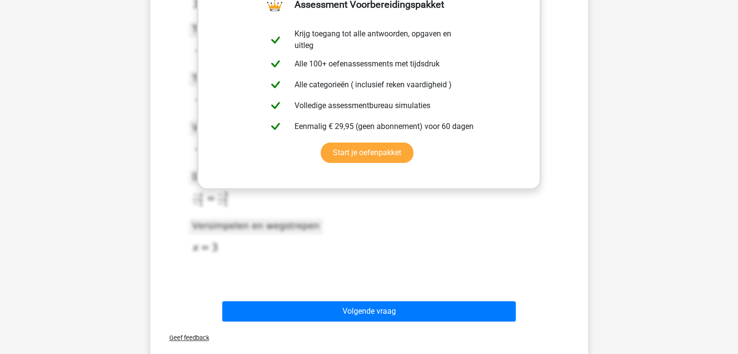
click at [331, 226] on icon at bounding box center [305, 126] width 233 height 287
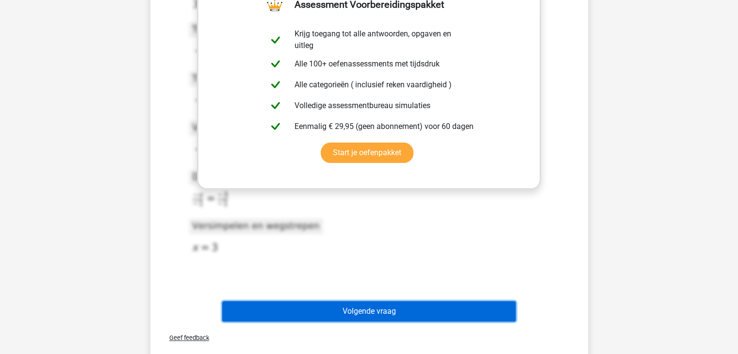
click at [369, 305] on button "Volgende vraag" at bounding box center [369, 311] width 294 height 20
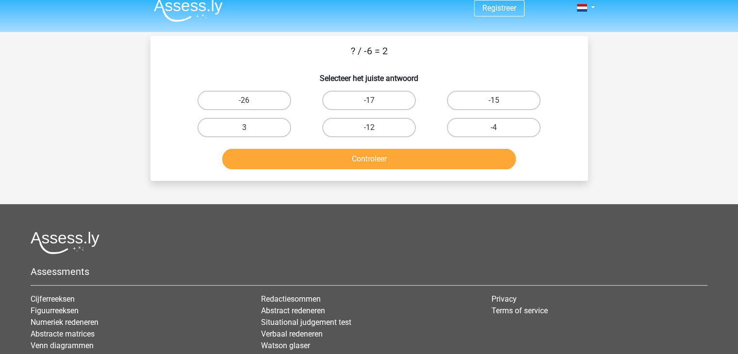
scroll to position [0, 0]
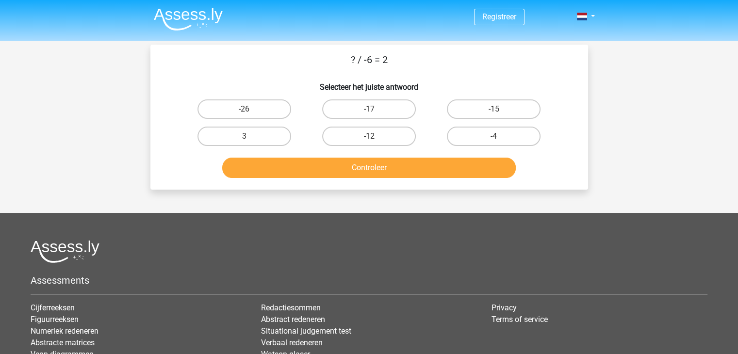
click at [369, 305] on li "Redactiesommen" at bounding box center [369, 308] width 216 height 12
